Goal: Transaction & Acquisition: Purchase product/service

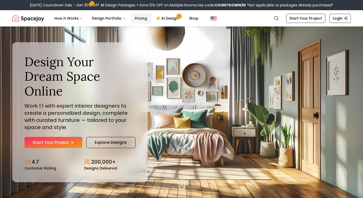
click at [137, 15] on link "Pricing" at bounding box center [141, 18] width 20 height 10
click at [56, 137] on link "Start Your Project" at bounding box center [53, 142] width 58 height 11
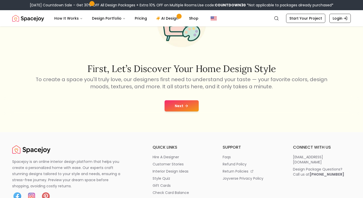
scroll to position [60, 0]
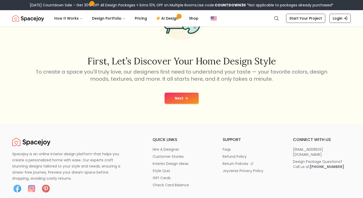
click at [176, 97] on button "Next" at bounding box center [182, 98] width 34 height 11
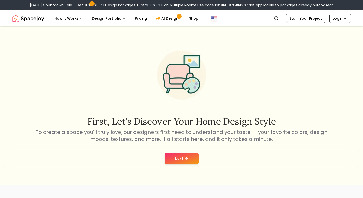
click at [188, 162] on button "Next" at bounding box center [182, 158] width 34 height 11
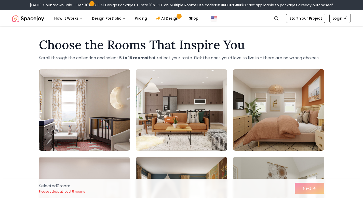
click at [202, 103] on img at bounding box center [182, 110] width 96 height 86
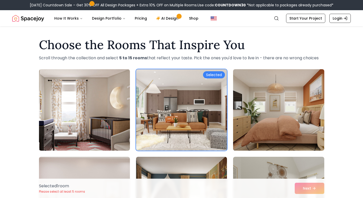
click at [284, 110] on img at bounding box center [279, 110] width 96 height 86
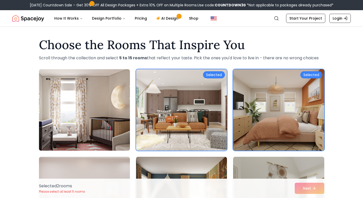
click at [121, 103] on img at bounding box center [85, 110] width 96 height 86
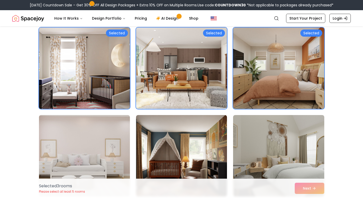
scroll to position [59, 0]
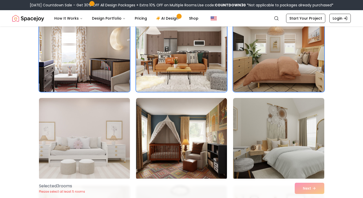
click at [117, 109] on img at bounding box center [85, 139] width 96 height 86
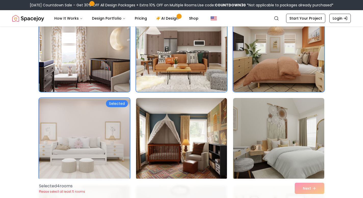
click at [157, 121] on img at bounding box center [182, 139] width 96 height 86
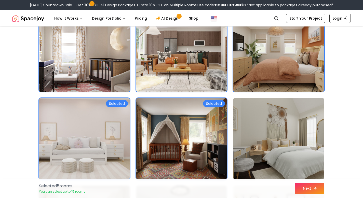
click at [304, 189] on button "Next" at bounding box center [310, 188] width 30 height 11
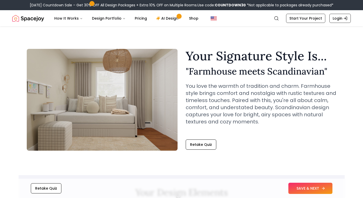
click at [312, 187] on button "SAVE & NEXT" at bounding box center [310, 188] width 44 height 11
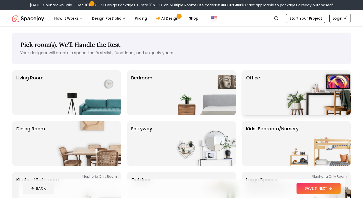
click at [271, 98] on div "Office" at bounding box center [296, 92] width 109 height 45
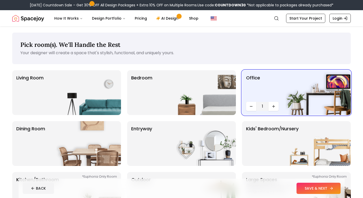
click at [321, 190] on button "SAVE & NEXT" at bounding box center [319, 188] width 44 height 11
